Goal: Find contact information: Find contact information

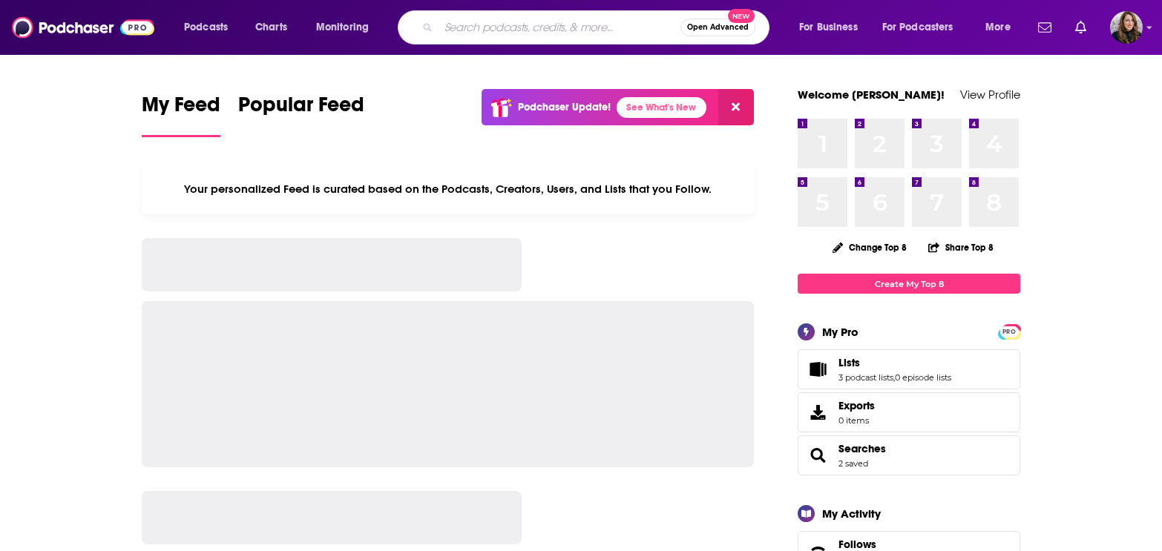
click at [530, 29] on input "Search podcasts, credits, & more..." at bounding box center [559, 28] width 242 height 24
type input "off the radar podcast"
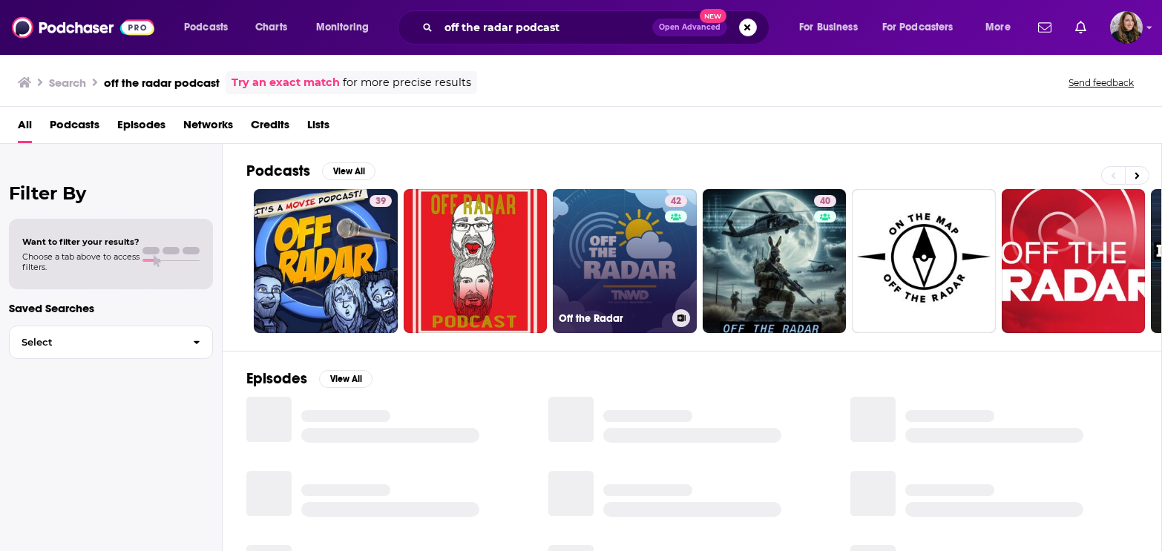
click at [609, 251] on link "42 Off the Radar" at bounding box center [625, 261] width 144 height 144
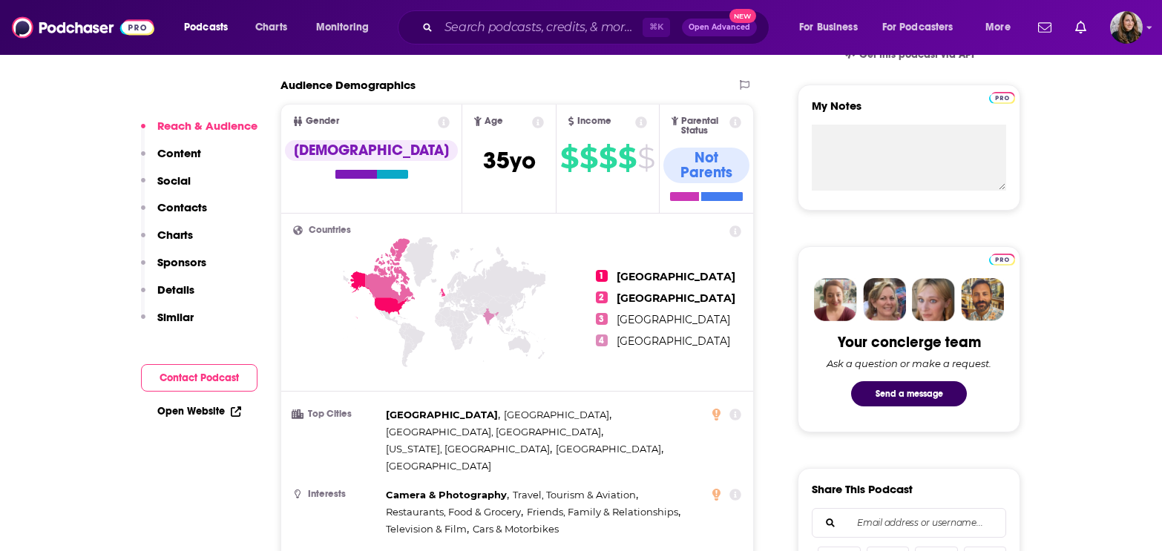
scroll to position [751, 0]
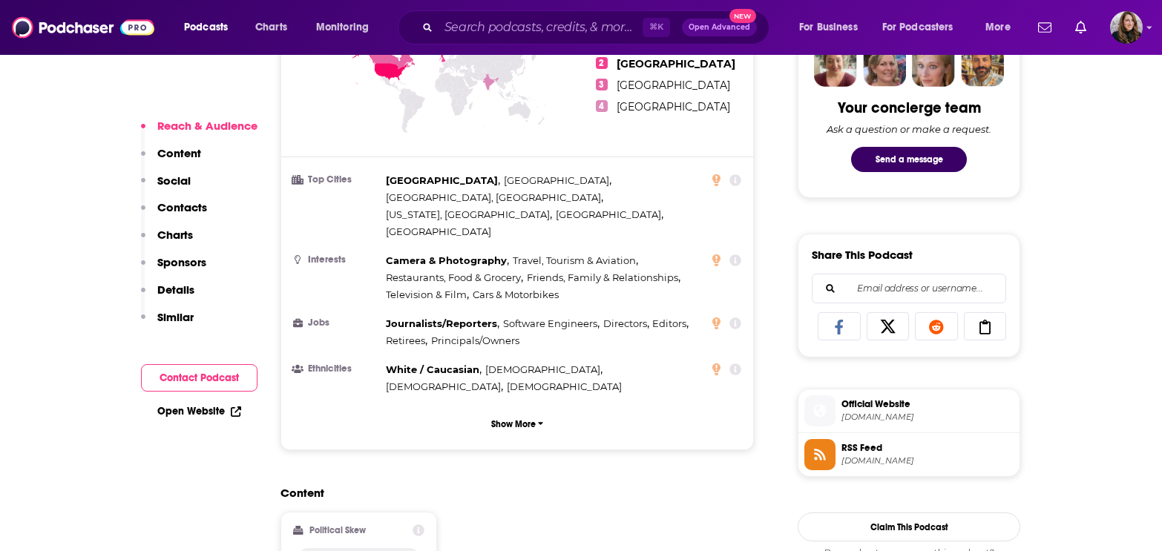
click at [204, 379] on button "Contact Podcast" at bounding box center [199, 377] width 116 height 27
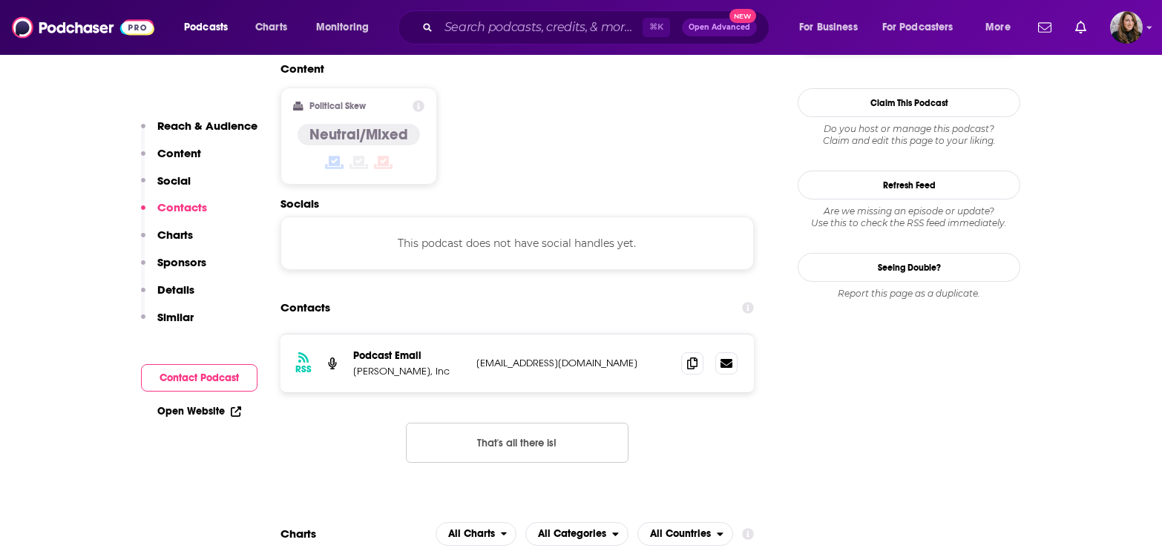
scroll to position [1177, 0]
